Goal: Navigation & Orientation: Find specific page/section

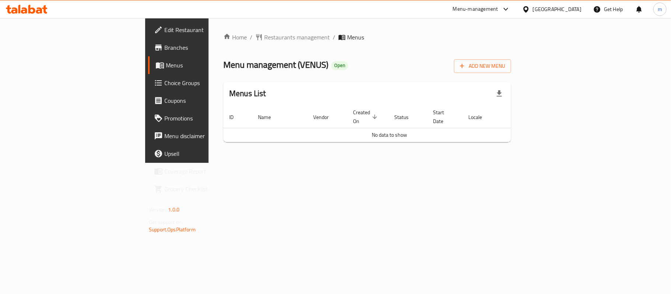
click at [370, 163] on div "Home / Restaurants management / Menus Menu management ( [GEOGRAPHIC_DATA] ) Ope…" at bounding box center [366, 90] width 317 height 145
click at [164, 49] on span "Branches" at bounding box center [207, 47] width 87 height 9
